Goal: Task Accomplishment & Management: Use online tool/utility

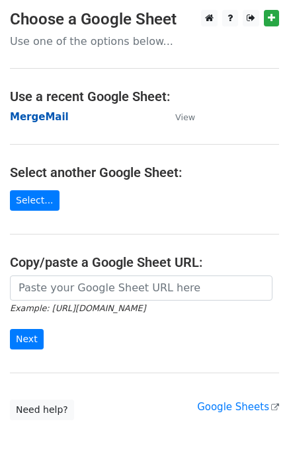
click at [50, 118] on strong "MergeMail" at bounding box center [39, 117] width 59 height 12
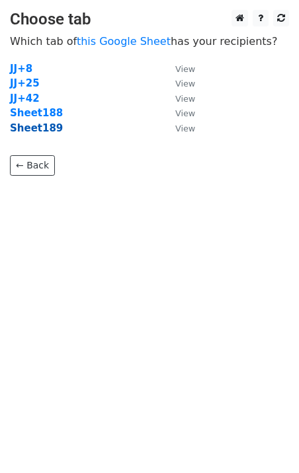
click at [40, 131] on strong "Sheet189" at bounding box center [36, 128] width 53 height 12
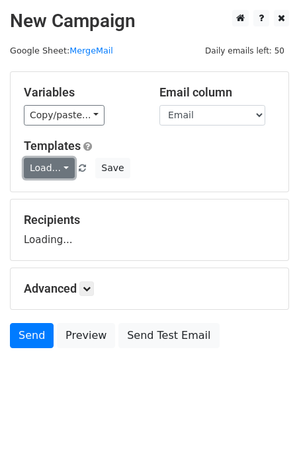
click at [60, 170] on link "Load..." at bounding box center [49, 168] width 51 height 20
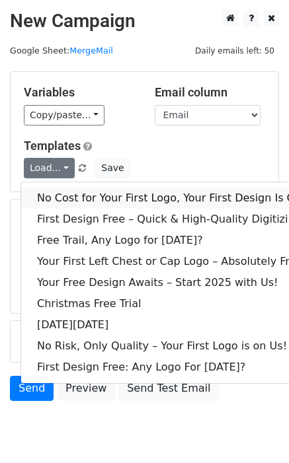
click at [69, 196] on link "No Cost for Your First Logo, Your First Design Is On Us!" at bounding box center [179, 198] width 317 height 21
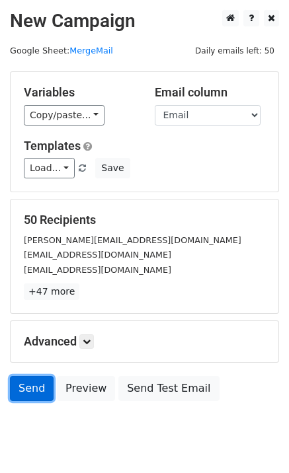
click at [45, 387] on link "Send" at bounding box center [32, 388] width 44 height 25
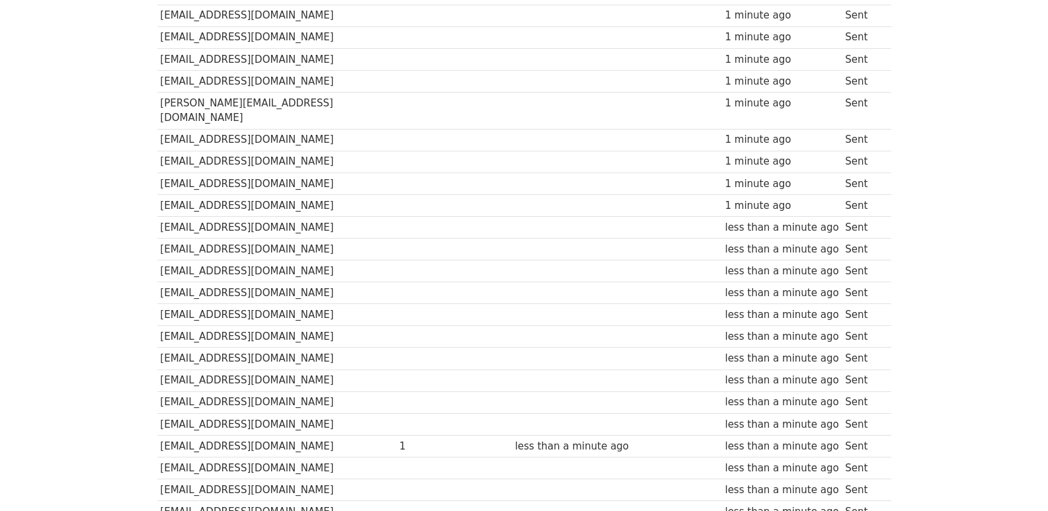
scroll to position [881, 0]
